Goal: Information Seeking & Learning: Learn about a topic

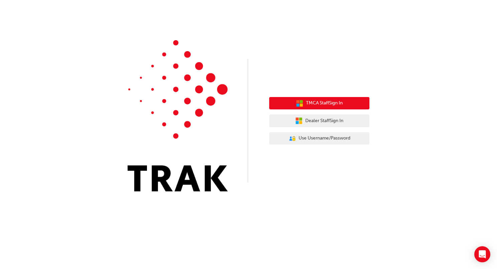
click at [318, 103] on span "TMCA Staff Sign In" at bounding box center [324, 103] width 37 height 8
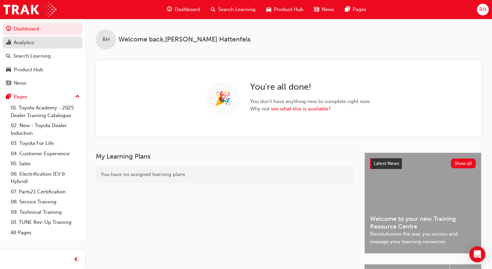
click at [30, 45] on div "Analytics" at bounding box center [24, 43] width 21 height 8
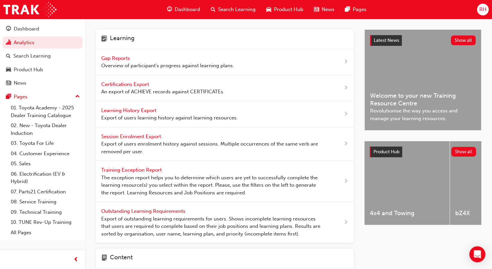
click at [114, 56] on span "Gap Reports" at bounding box center [116, 58] width 30 height 6
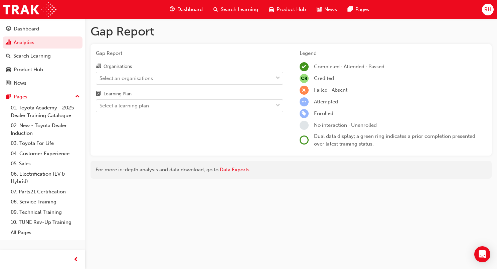
click at [130, 80] on div "Select an organisations" at bounding box center [126, 78] width 53 height 8
click at [100, 80] on input "Organisations Select an organisations" at bounding box center [100, 78] width 1 height 6
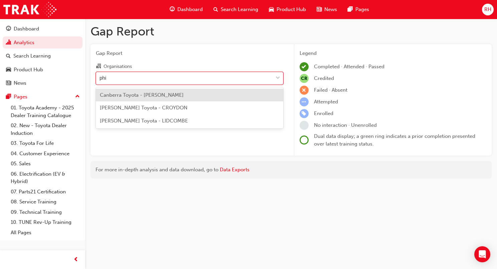
type input "phil"
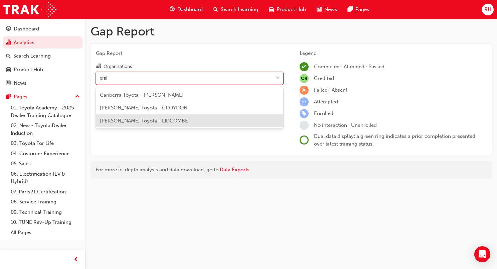
click at [138, 122] on span "[PERSON_NAME] Toyota - LIDCOMBE" at bounding box center [144, 121] width 88 height 6
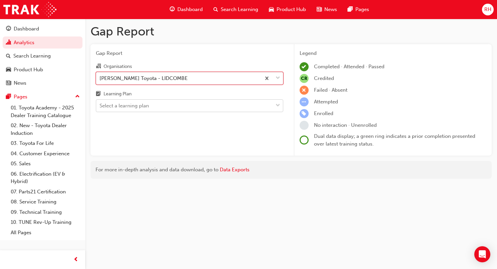
click at [142, 109] on div "Select a learning plan" at bounding box center [124, 106] width 49 height 8
click at [100, 108] on input "Learning Plan Select a learning plan" at bounding box center [100, 106] width 1 height 6
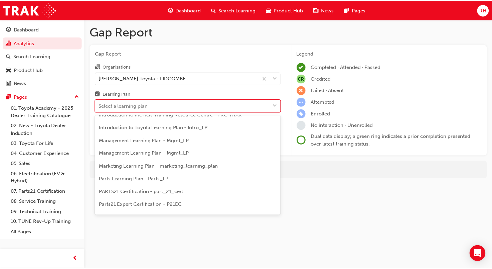
scroll to position [201, 0]
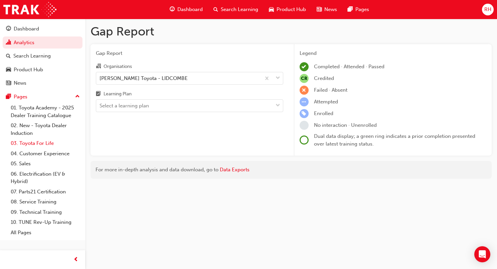
click at [37, 143] on link "03. Toyota For Life" at bounding box center [45, 143] width 74 height 10
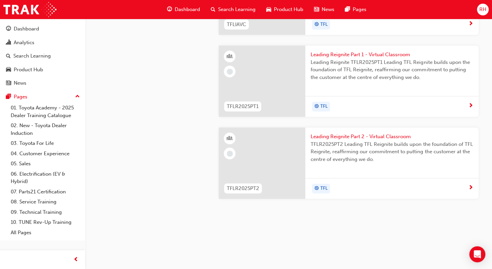
scroll to position [685, 0]
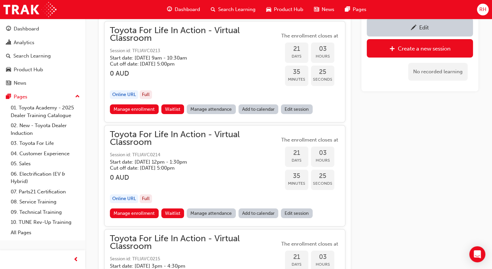
scroll to position [4856, 0]
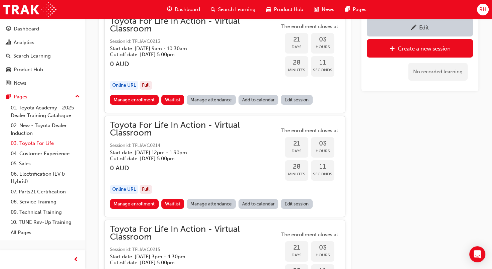
click at [42, 143] on link "03. Toyota For Life" at bounding box center [45, 143] width 74 height 10
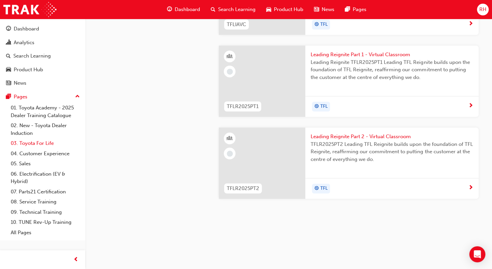
scroll to position [814, 0]
click at [385, 53] on span "Leading Reignite Part 1 - Virtual Classroom" at bounding box center [392, 55] width 163 height 8
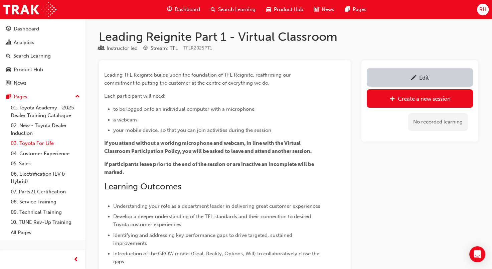
click at [38, 144] on link "03. Toyota For Life" at bounding box center [45, 143] width 74 height 10
